Goal: Transaction & Acquisition: Purchase product/service

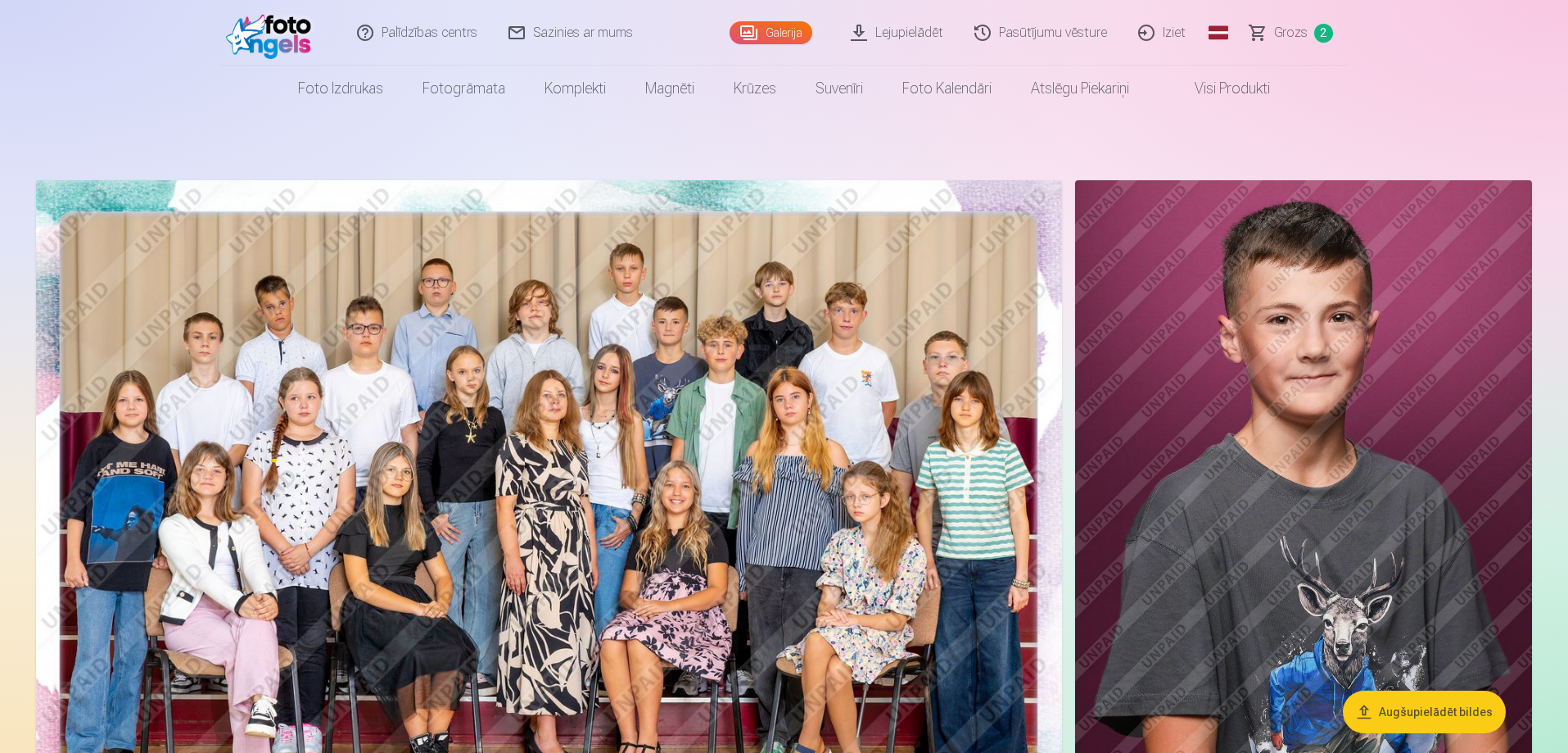
click at [1298, 36] on span "Grozs" at bounding box center [1290, 32] width 33 height 20
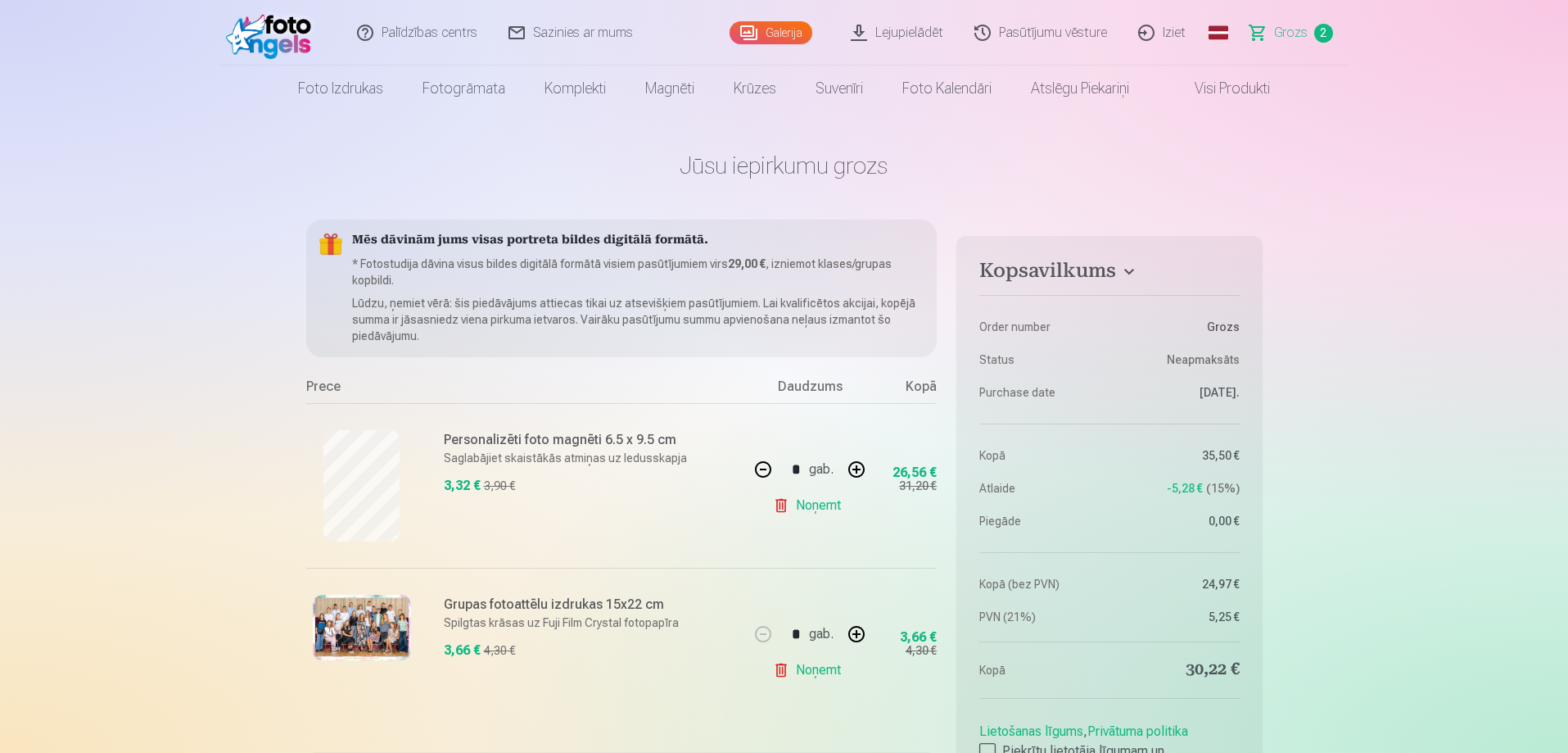
click at [767, 471] on button "button" at bounding box center [763, 469] width 39 height 39
click at [767, 471] on div "* gab." at bounding box center [810, 469] width 133 height 39
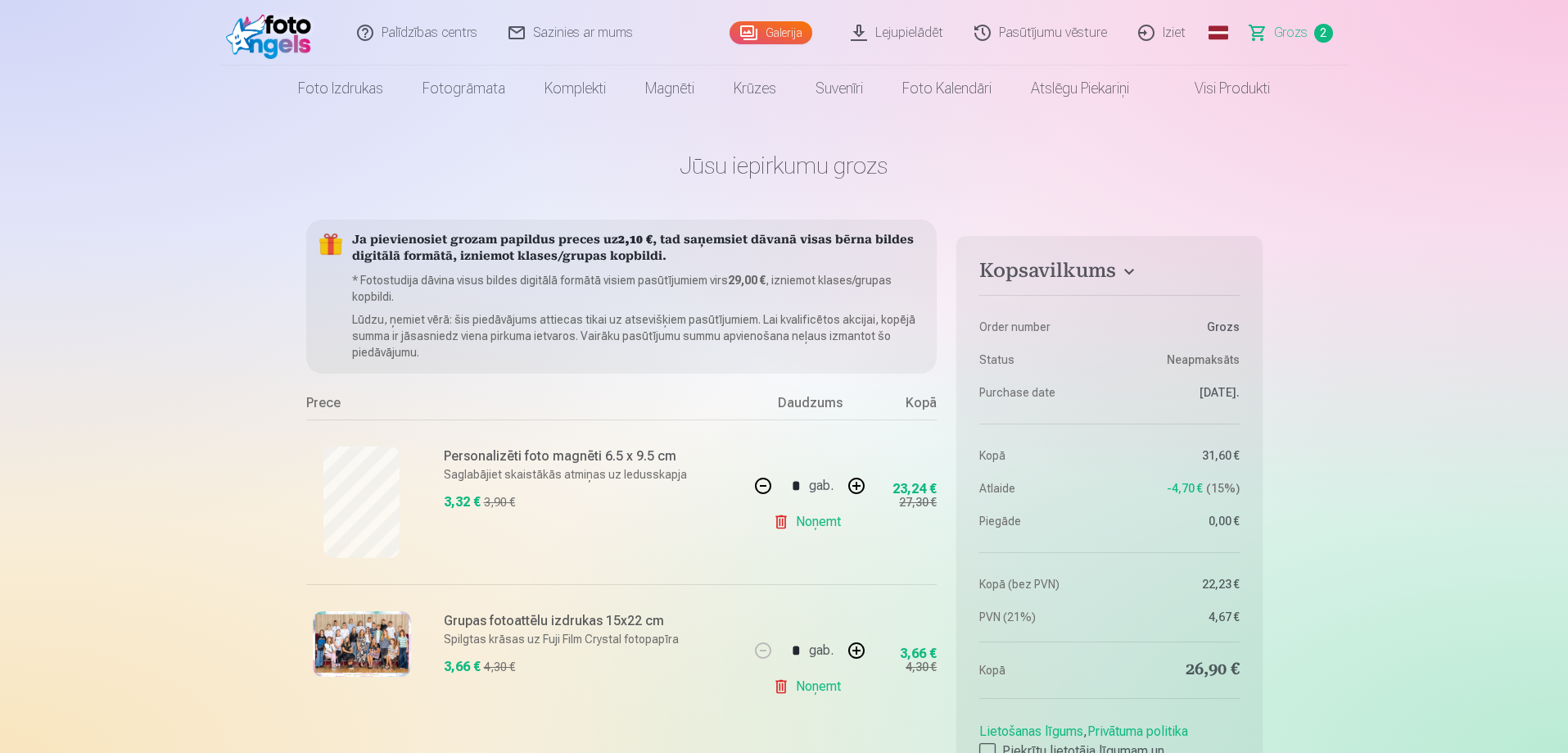
click at [758, 485] on button "button" at bounding box center [763, 485] width 39 height 39
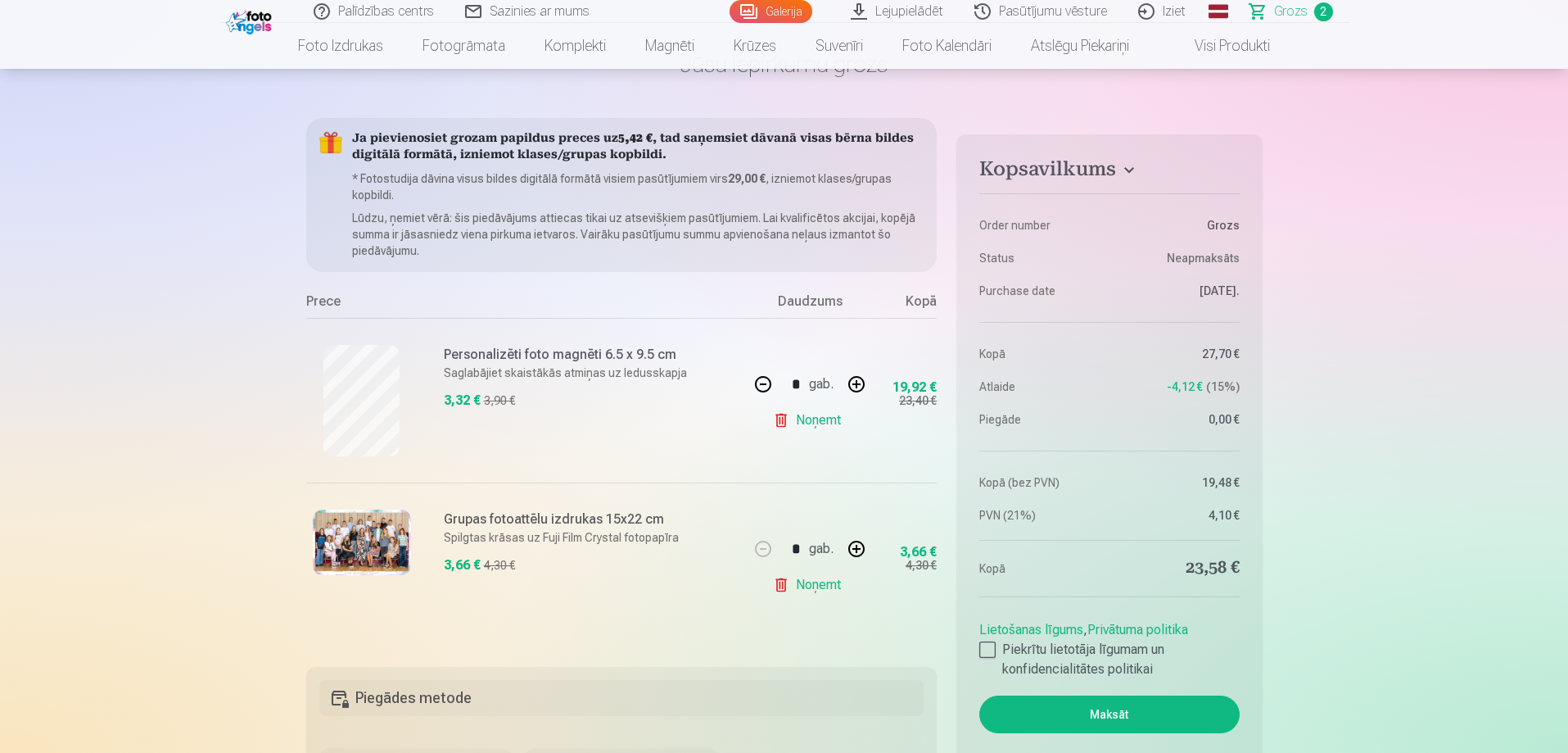
scroll to position [164, 0]
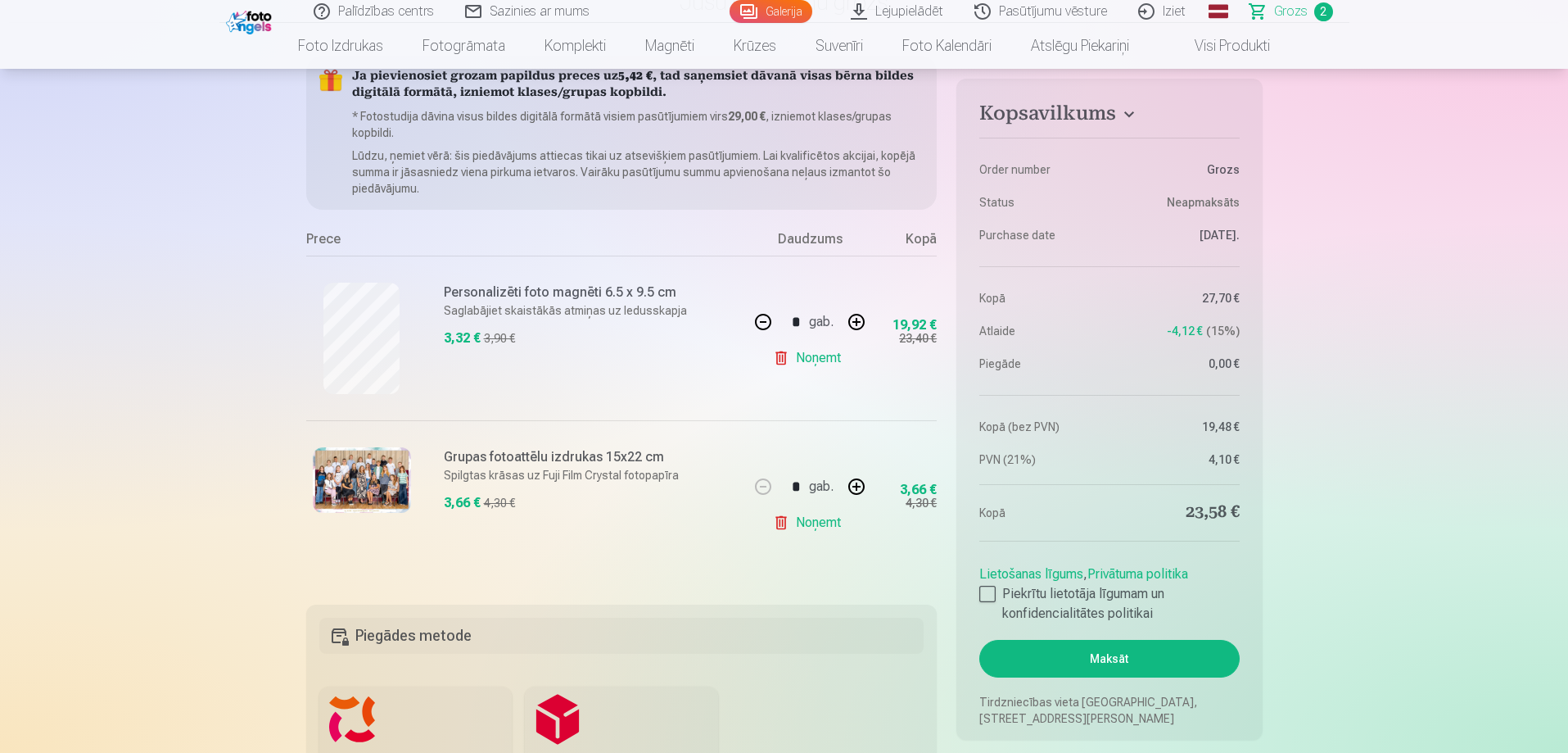
click at [758, 319] on button "button" at bounding box center [763, 322] width 39 height 39
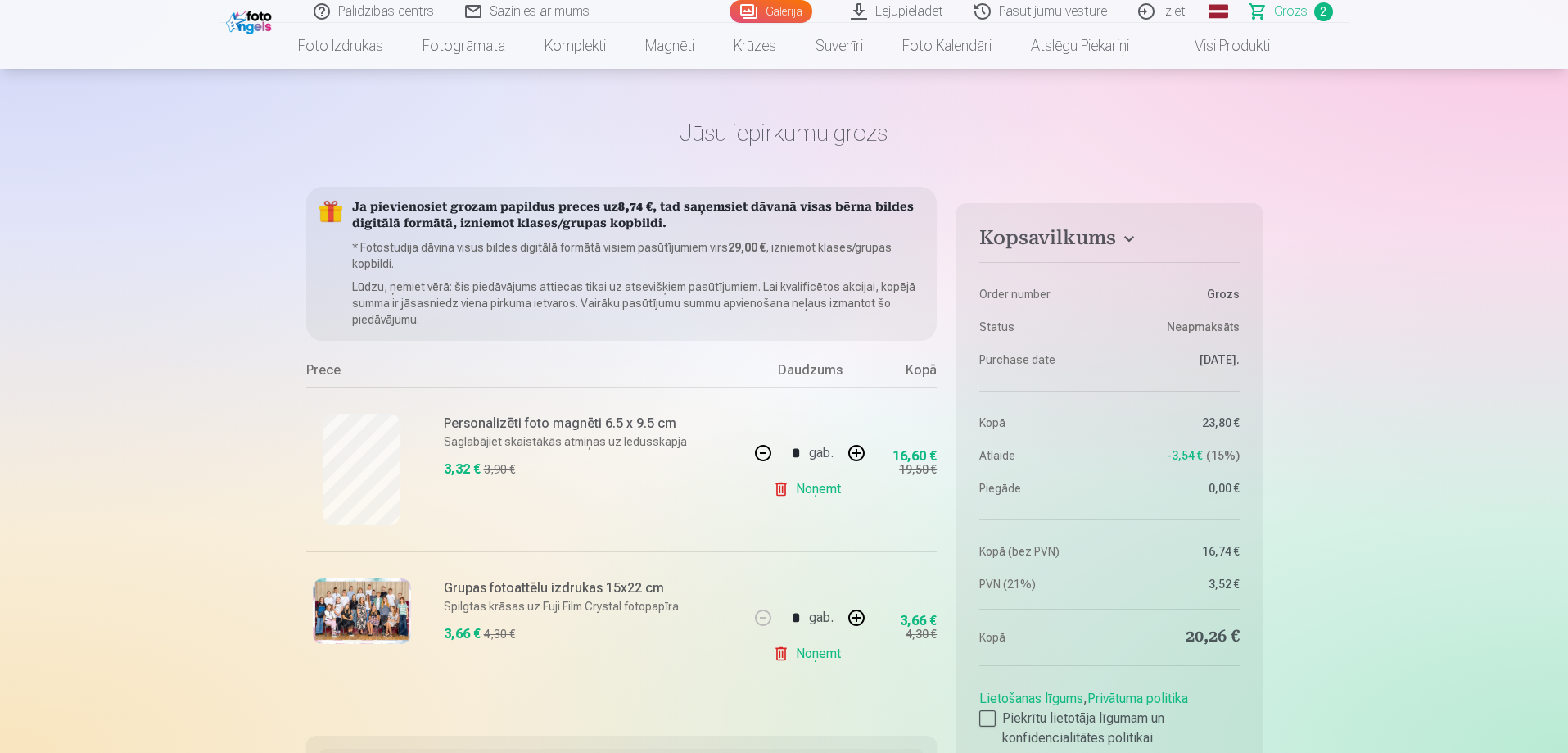
scroll to position [0, 0]
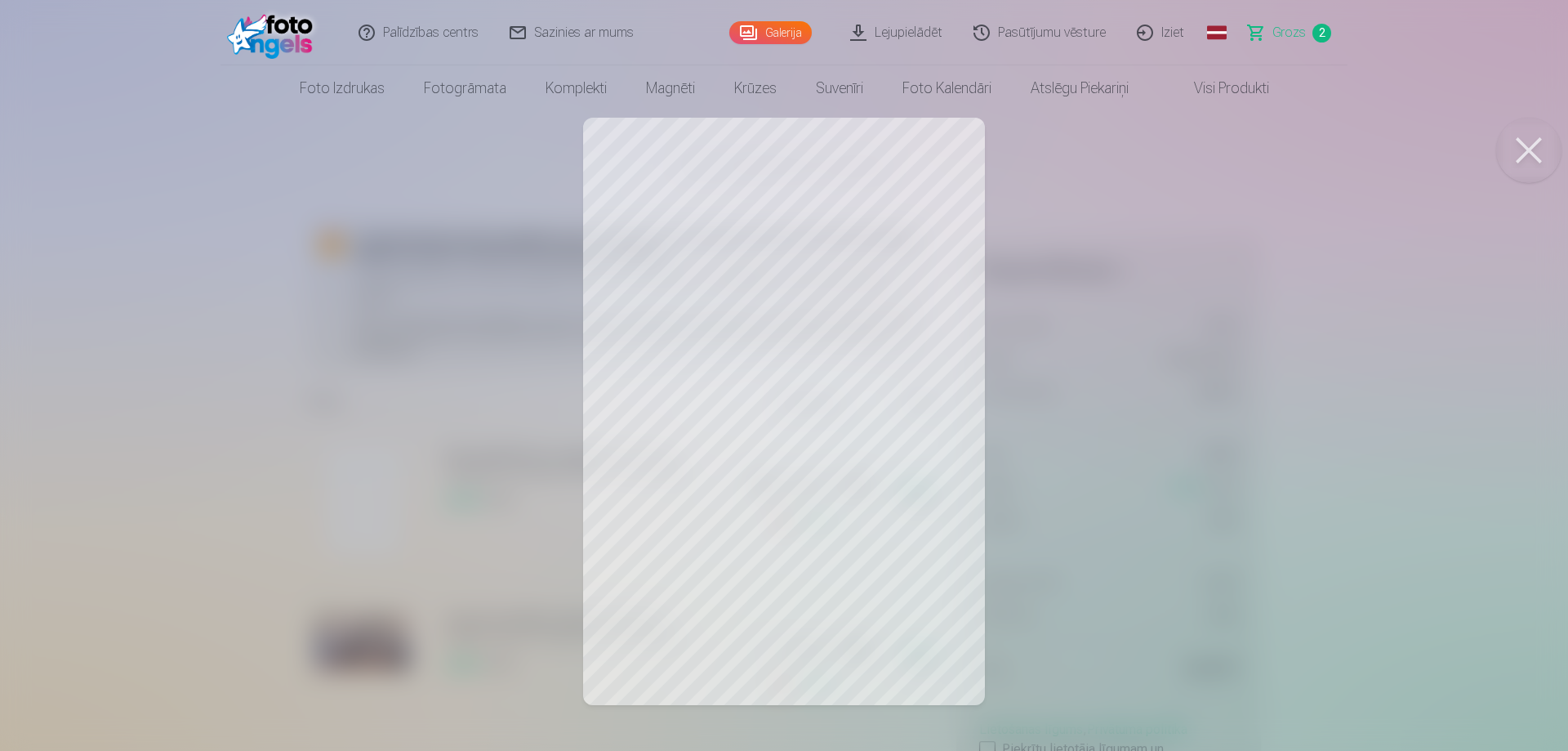
click at [1523, 142] on button at bounding box center [1529, 150] width 66 height 66
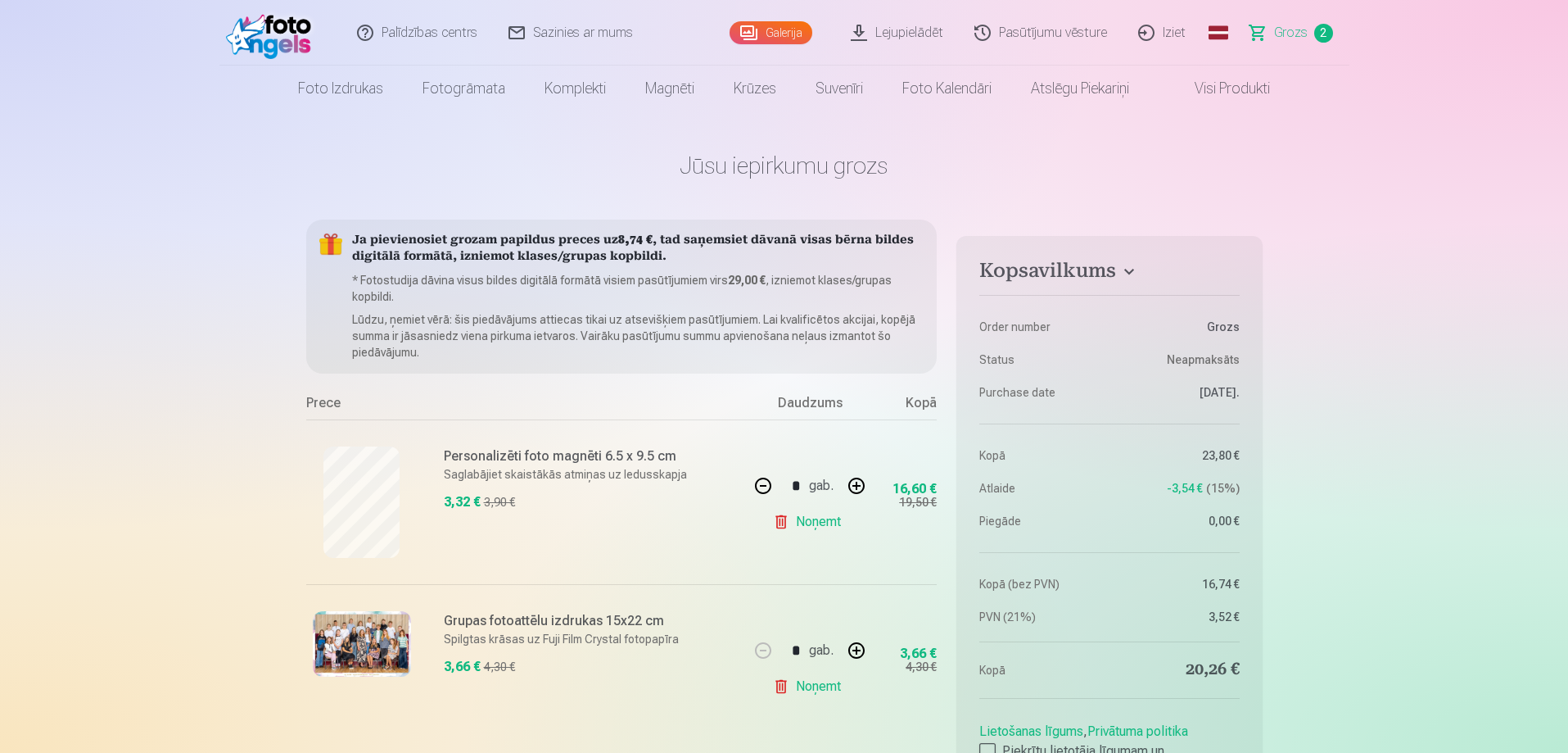
click at [859, 486] on button "button" at bounding box center [856, 485] width 39 height 39
type input "*"
click at [1172, 31] on link "Iziet" at bounding box center [1163, 32] width 78 height 66
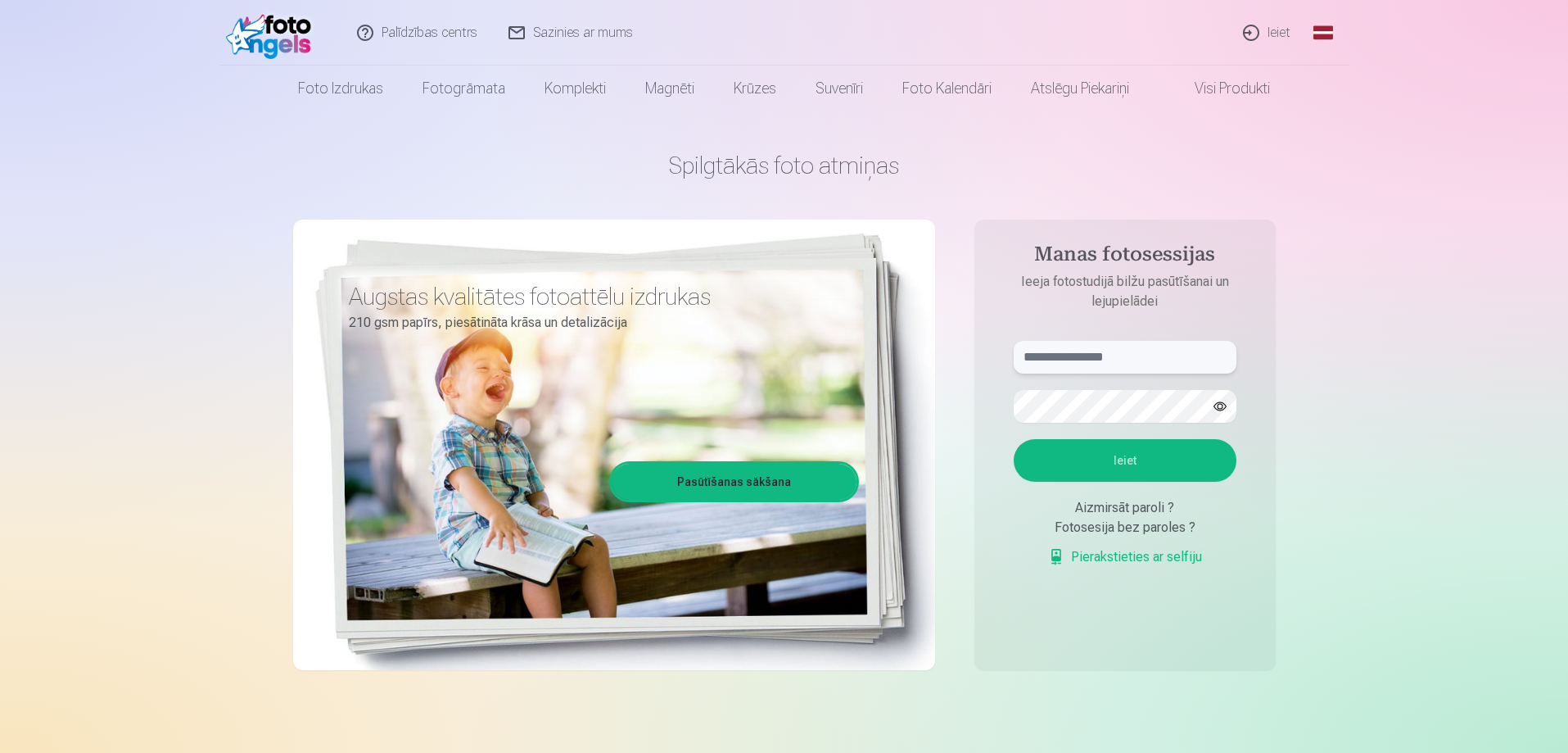
click at [1108, 360] on input "text" at bounding box center [1125, 357] width 223 height 32
type input "**********"
click at [1039, 448] on button "Ieiet" at bounding box center [1125, 460] width 223 height 43
